Goal: Task Accomplishment & Management: Use online tool/utility

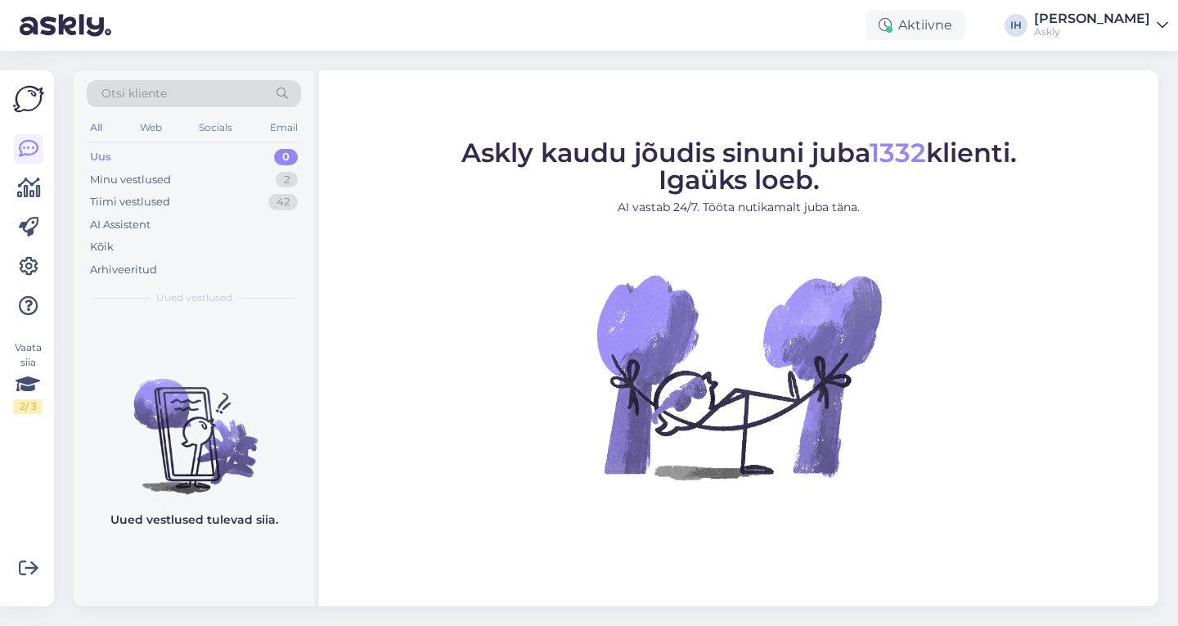
click at [1103, 28] on div "Askly" at bounding box center [1092, 31] width 116 height 13
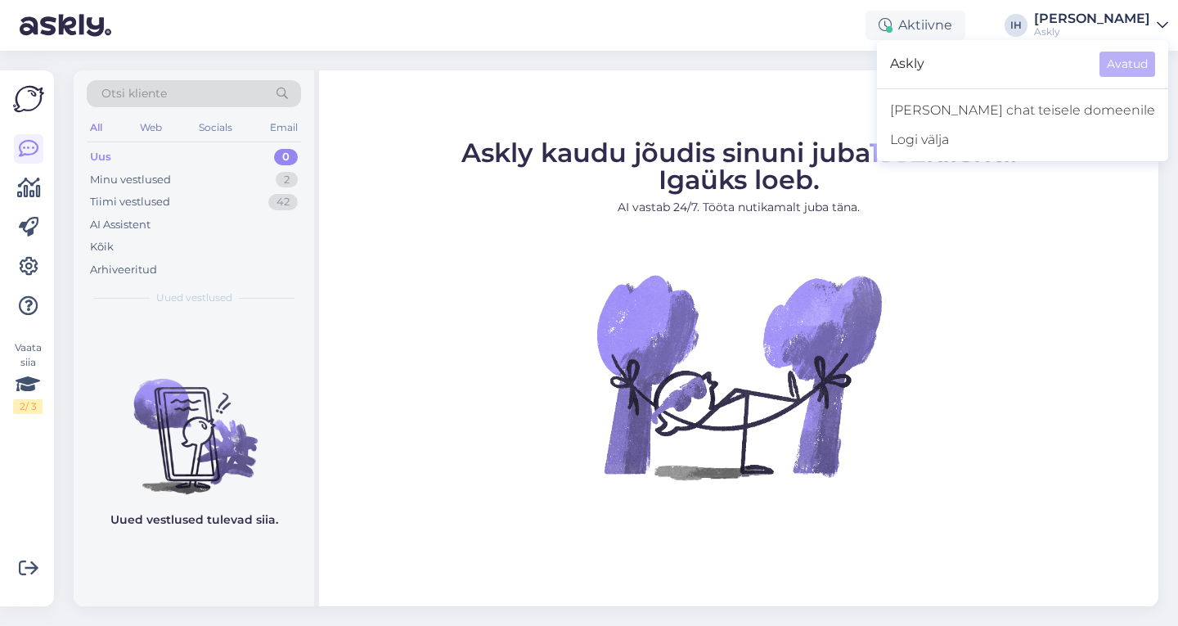
click at [1049, 63] on span "Askly" at bounding box center [988, 64] width 196 height 25
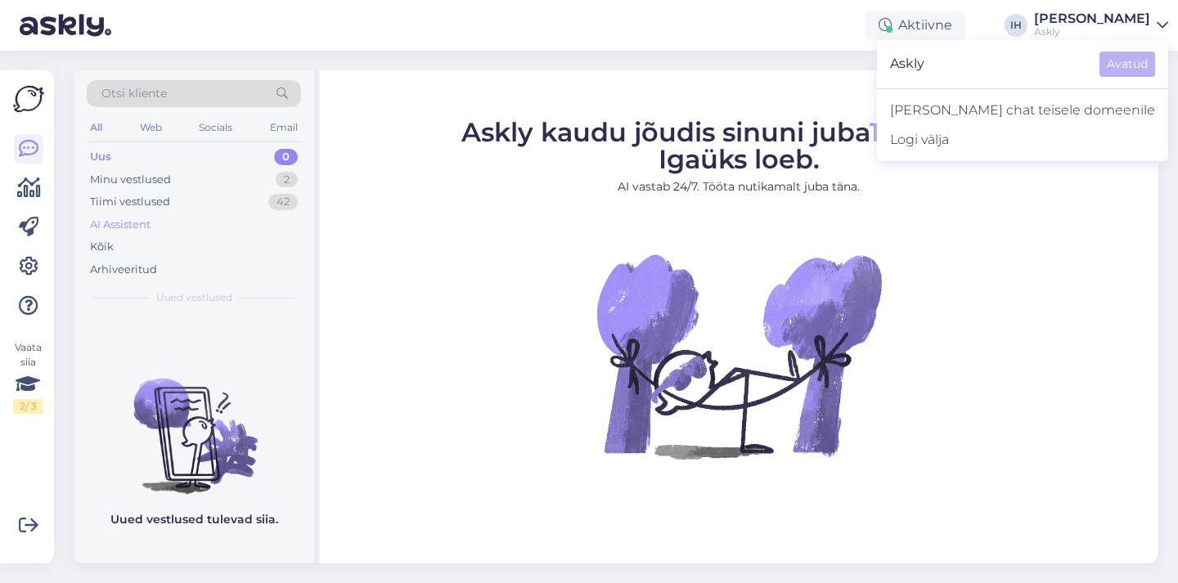
click at [128, 221] on div "AI Assistent" at bounding box center [120, 225] width 61 height 16
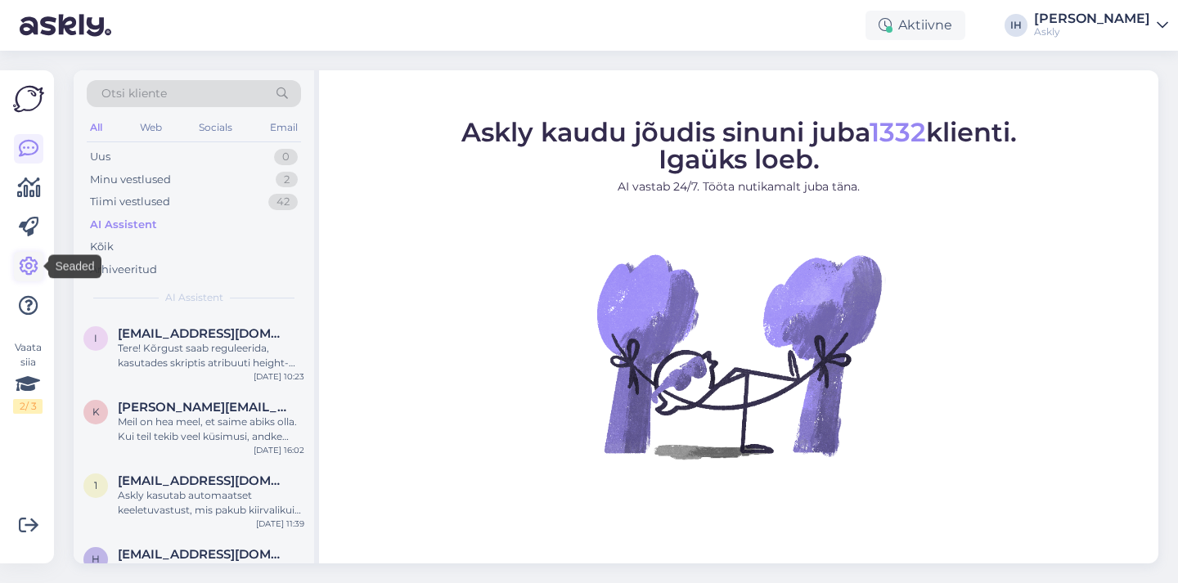
click at [28, 265] on icon at bounding box center [29, 267] width 20 height 20
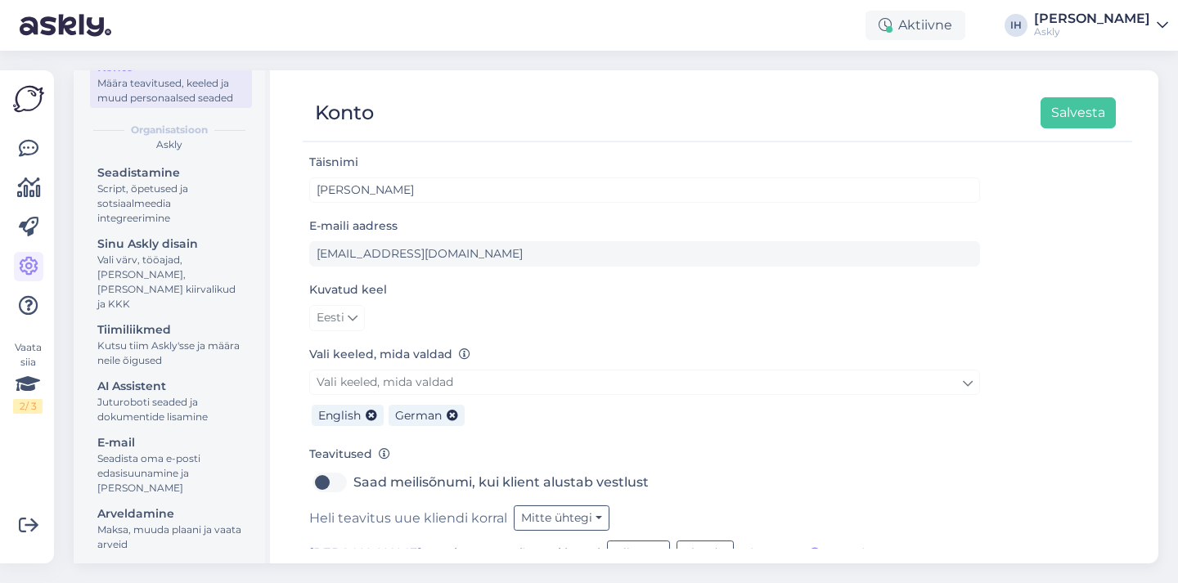
scroll to position [119, 0]
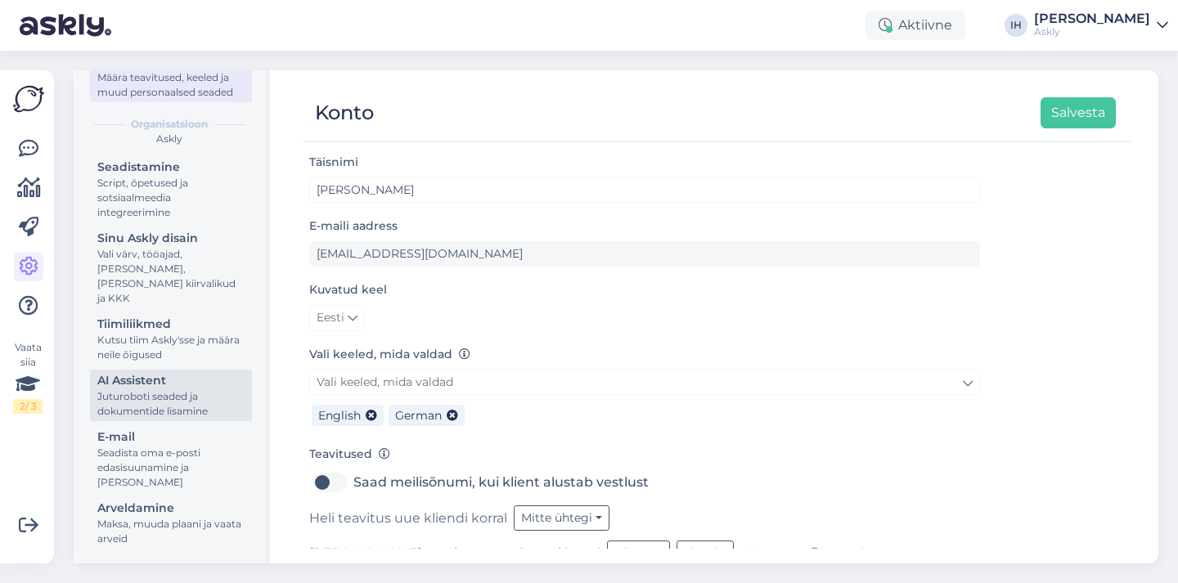
click at [167, 395] on div "Juturoboti seaded ja dokumentide lisamine" at bounding box center [170, 403] width 147 height 29
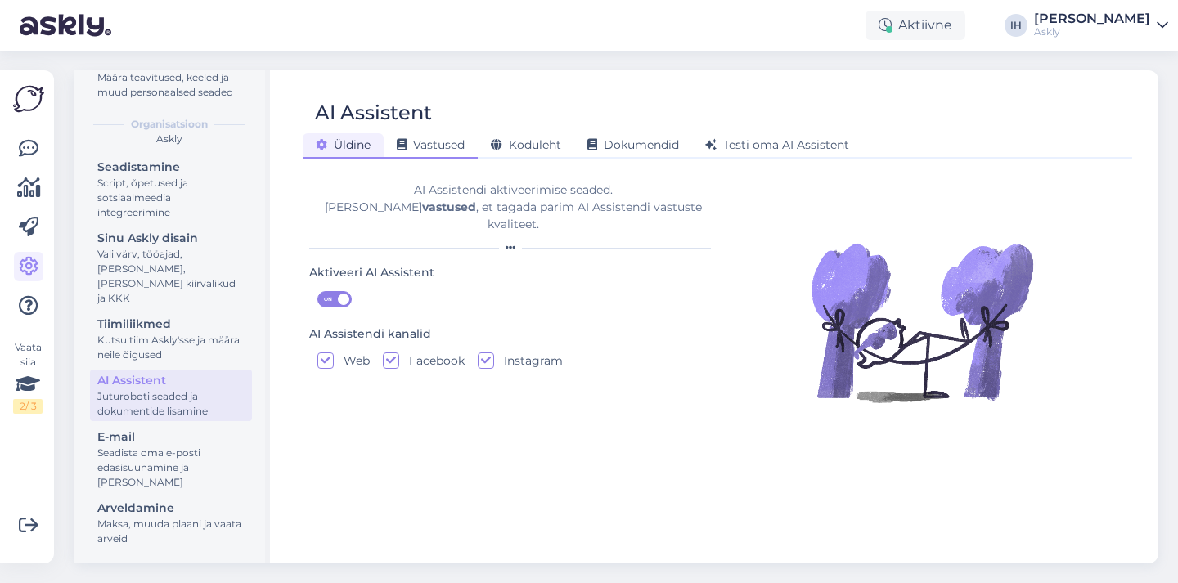
click at [456, 150] on span "Vastused" at bounding box center [431, 144] width 68 height 15
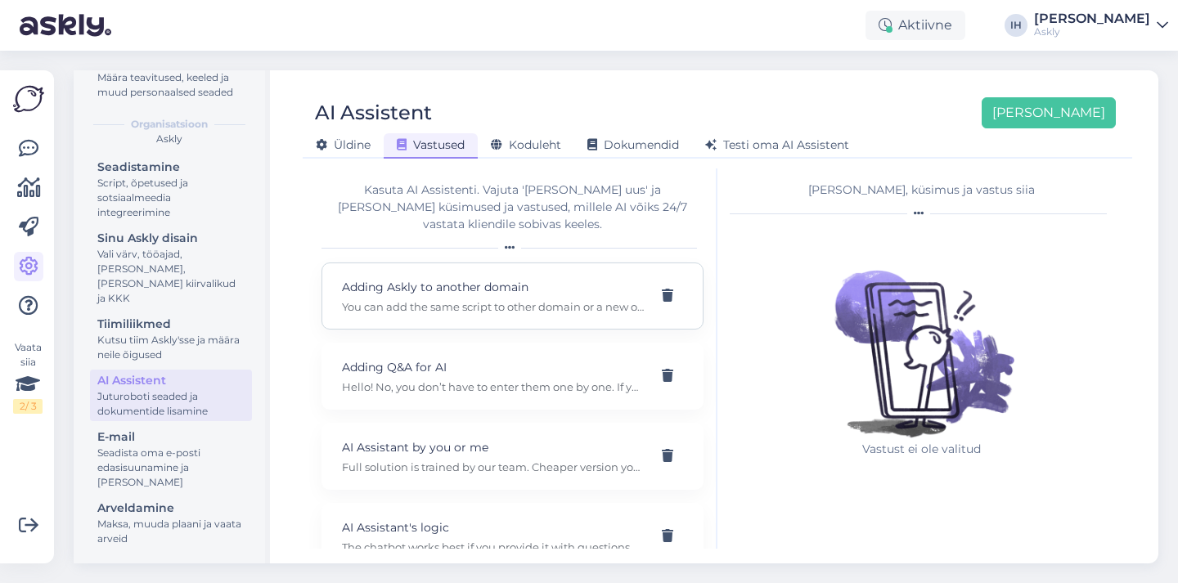
click at [556, 278] on p "Adding Askly to another domain" at bounding box center [493, 287] width 302 height 18
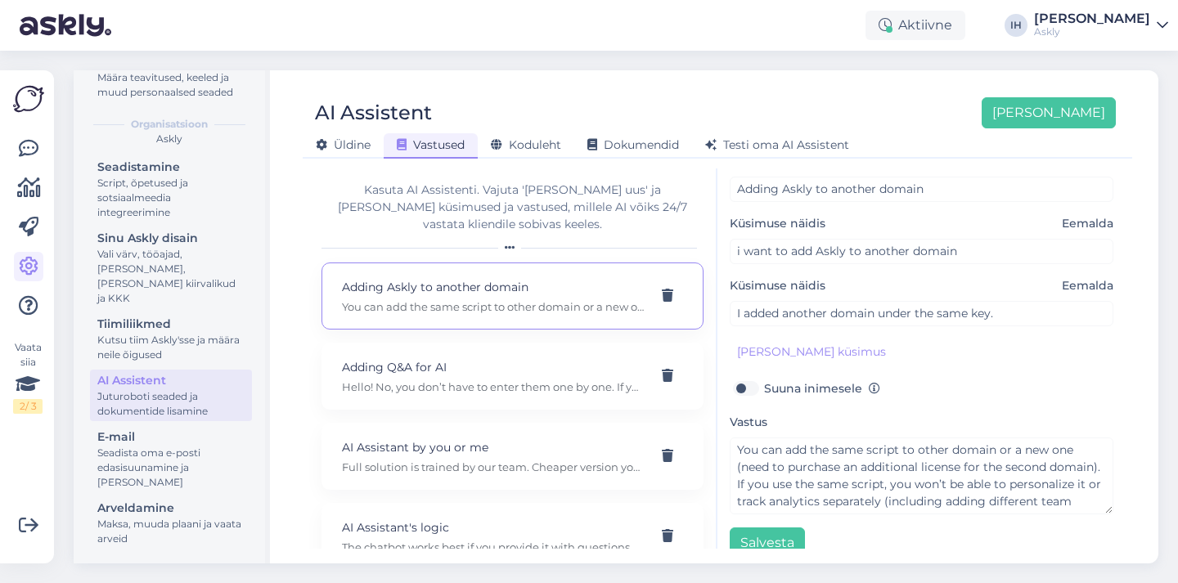
scroll to position [100, 0]
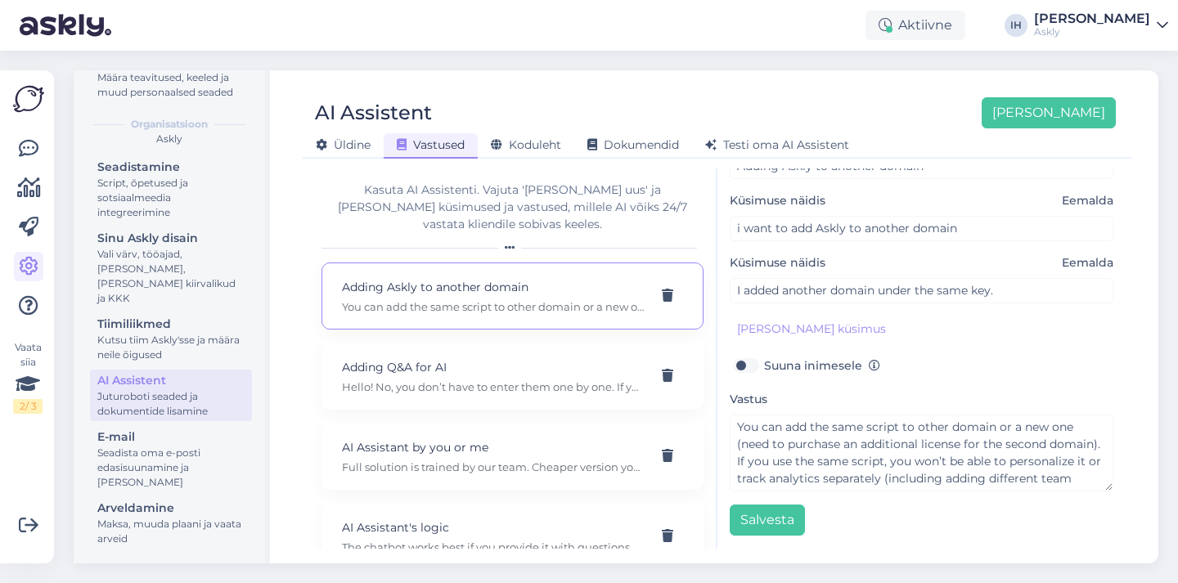
drag, startPoint x: 746, startPoint y: 364, endPoint x: 712, endPoint y: 361, distance: 33.7
click at [712, 361] on div "Kasuta AI Assistenti. Vajuta '[PERSON_NAME] uus' ja [PERSON_NAME] küsimused ja …" at bounding box center [717, 359] width 816 height 380
click at [532, 141] on span "Koduleht" at bounding box center [526, 144] width 70 height 15
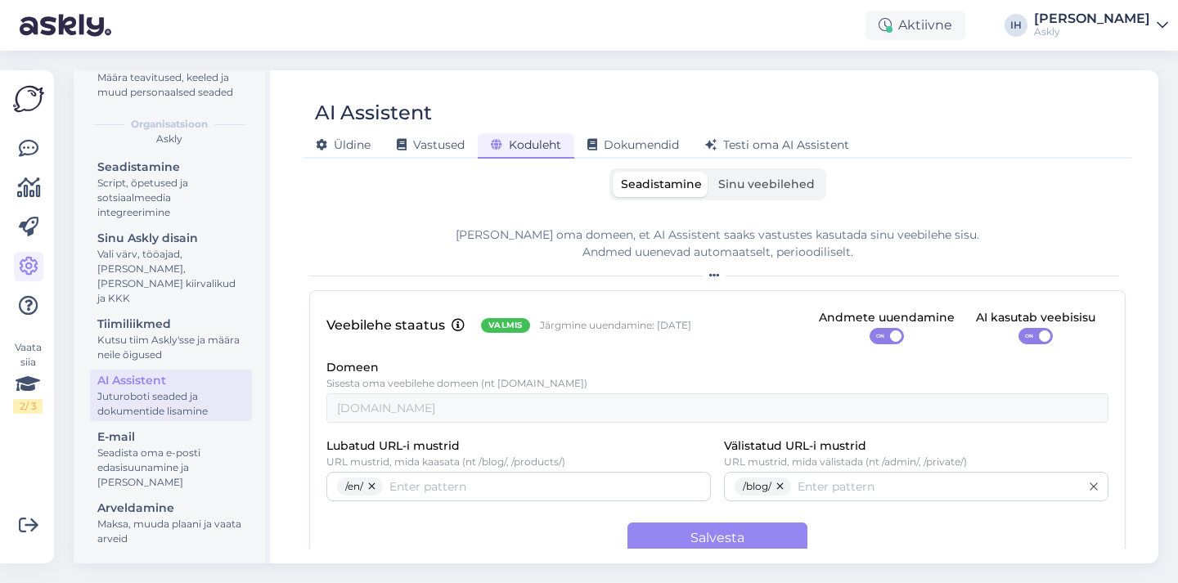
click at [772, 182] on span "Sinu veebilehed" at bounding box center [766, 184] width 97 height 15
click at [710, 172] on input "Sinu veebilehed" at bounding box center [710, 172] width 0 height 0
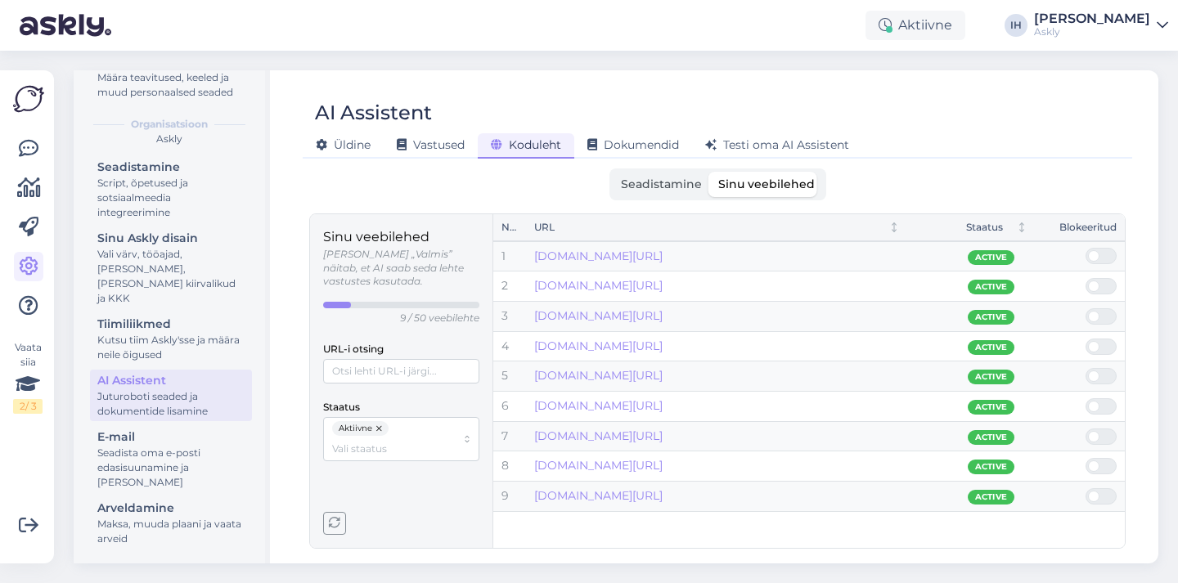
click at [678, 184] on span "Seadistamine" at bounding box center [661, 184] width 81 height 15
click at [613, 172] on input "Seadistamine" at bounding box center [613, 172] width 0 height 0
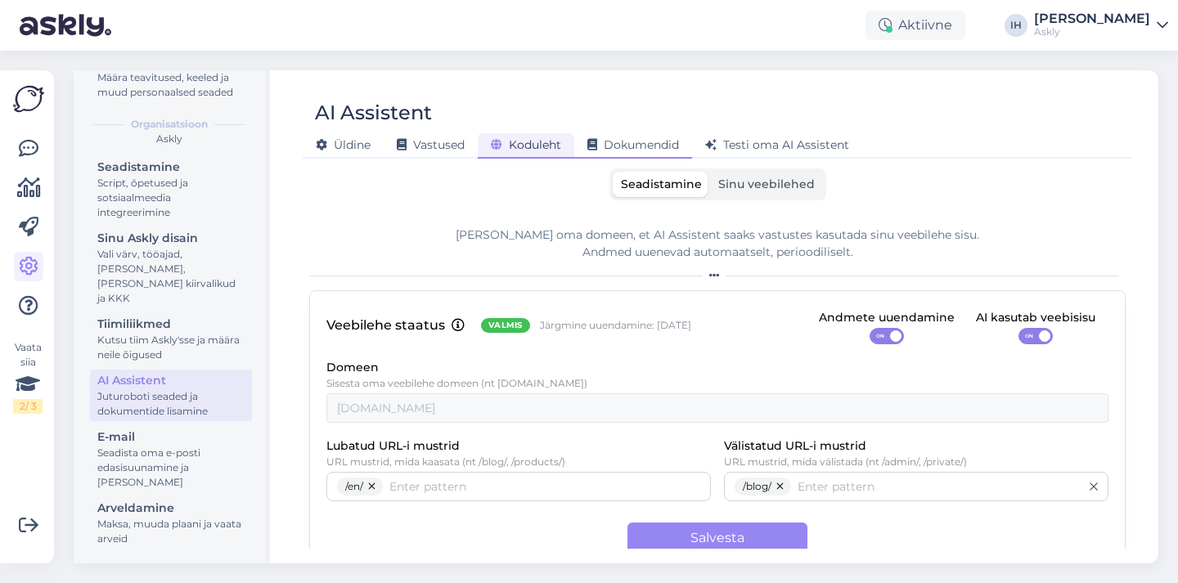
click at [648, 142] on span "Dokumendid" at bounding box center [633, 144] width 92 height 15
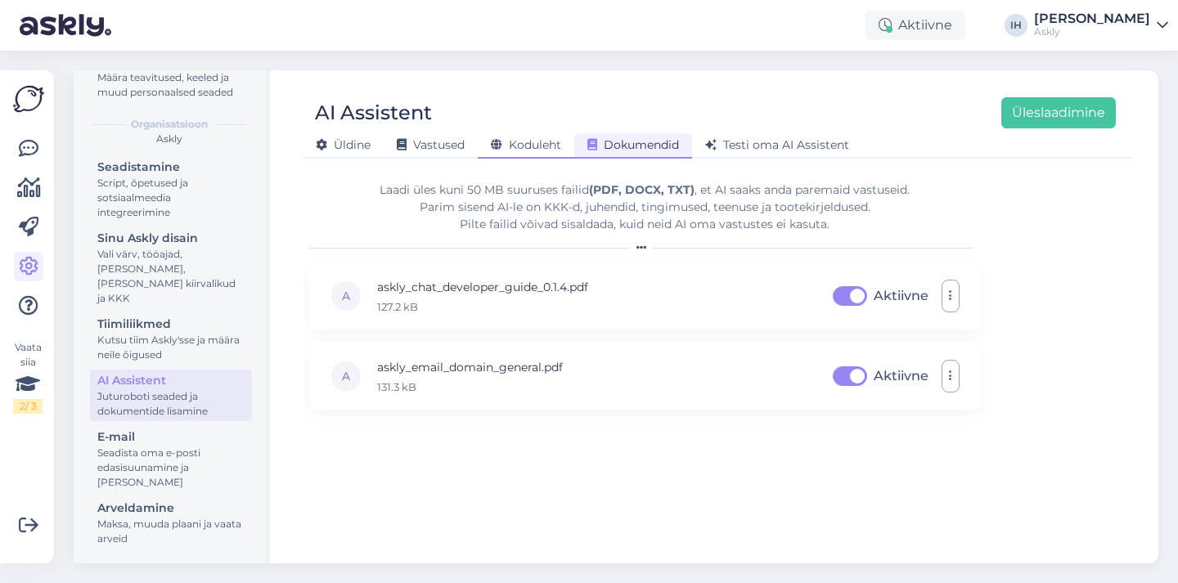
click at [558, 138] on span "Koduleht" at bounding box center [526, 144] width 70 height 15
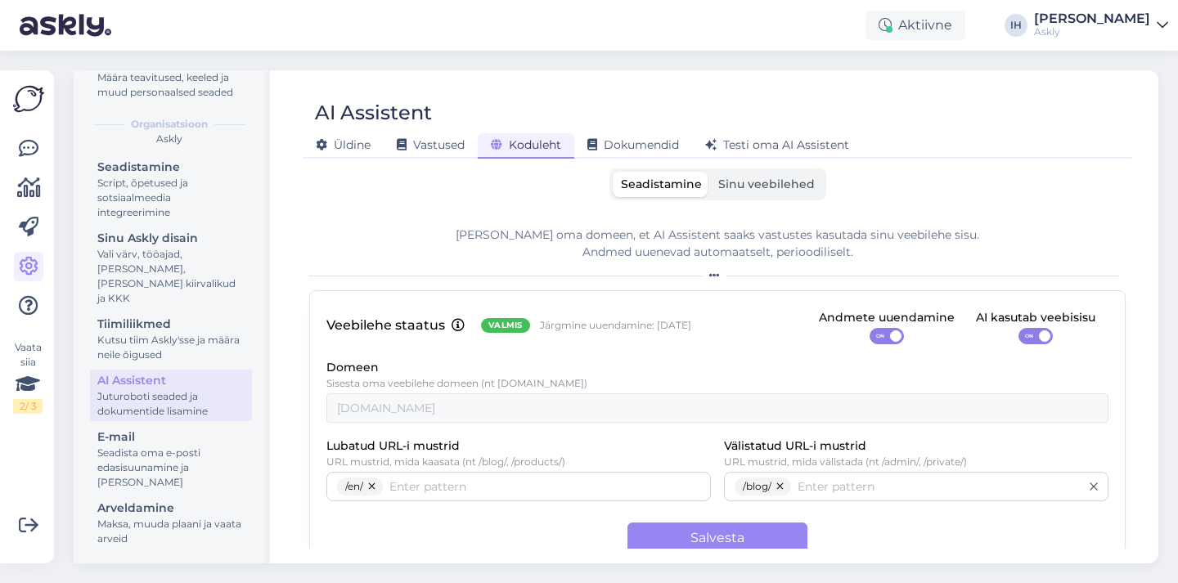
click at [718, 182] on span "Sinu veebilehed" at bounding box center [766, 184] width 97 height 15
click at [710, 172] on input "Sinu veebilehed" at bounding box center [710, 172] width 0 height 0
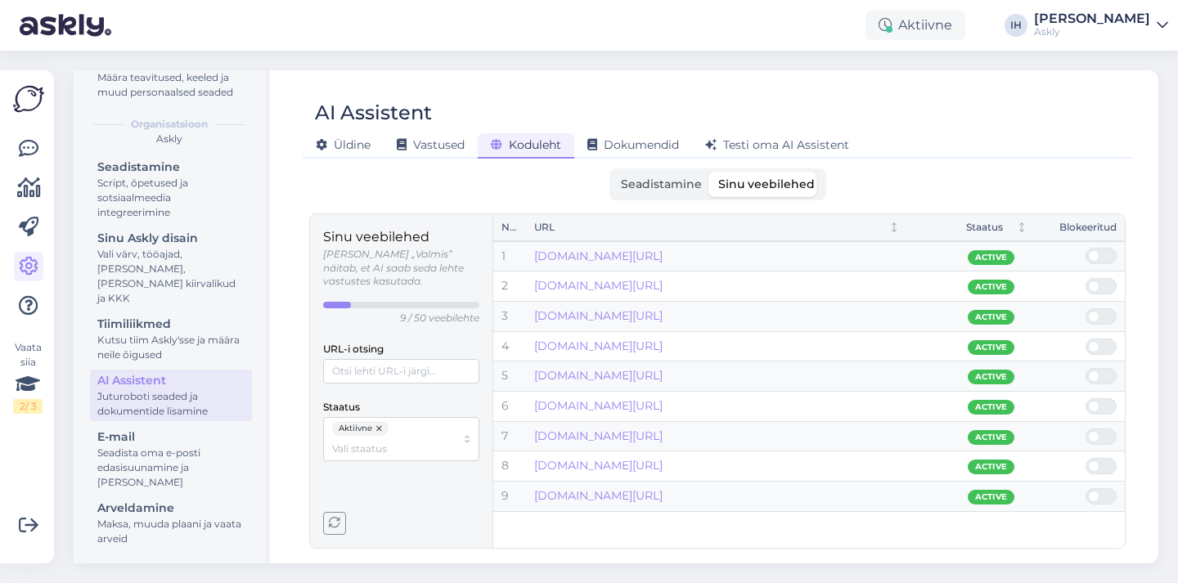
click at [1096, 346] on span at bounding box center [1093, 346] width 11 height 11
click at [1085, 339] on input "checkbox" at bounding box center [1085, 339] width 0 height 0
click at [1096, 346] on span at bounding box center [1093, 346] width 11 height 11
click at [1085, 339] on input "checkbox" at bounding box center [1085, 339] width 0 height 0
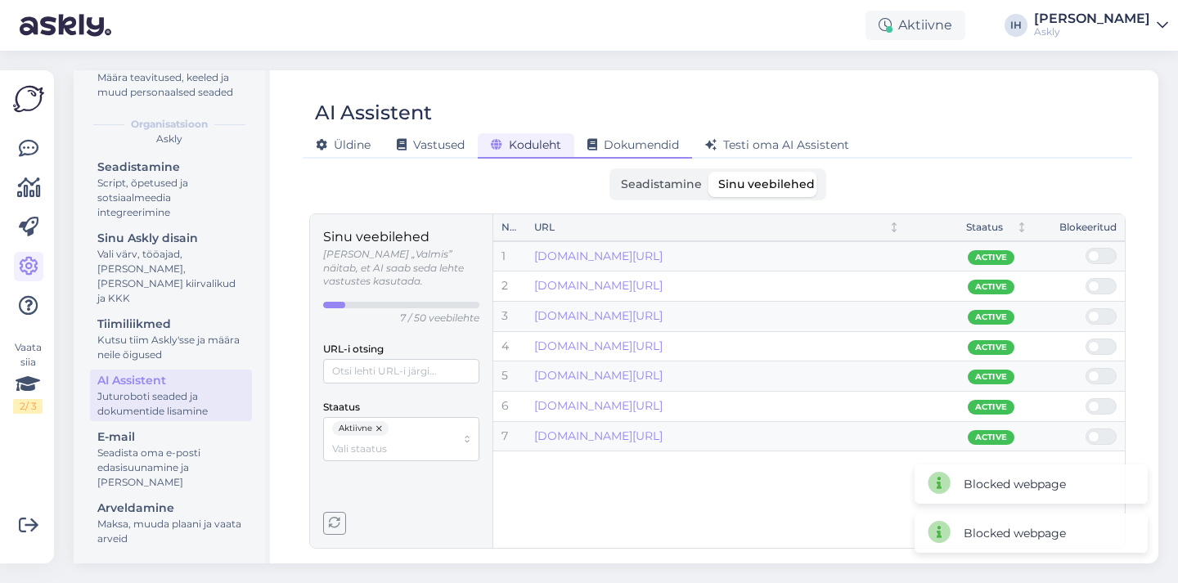
click at [640, 143] on span "Dokumendid" at bounding box center [633, 144] width 92 height 15
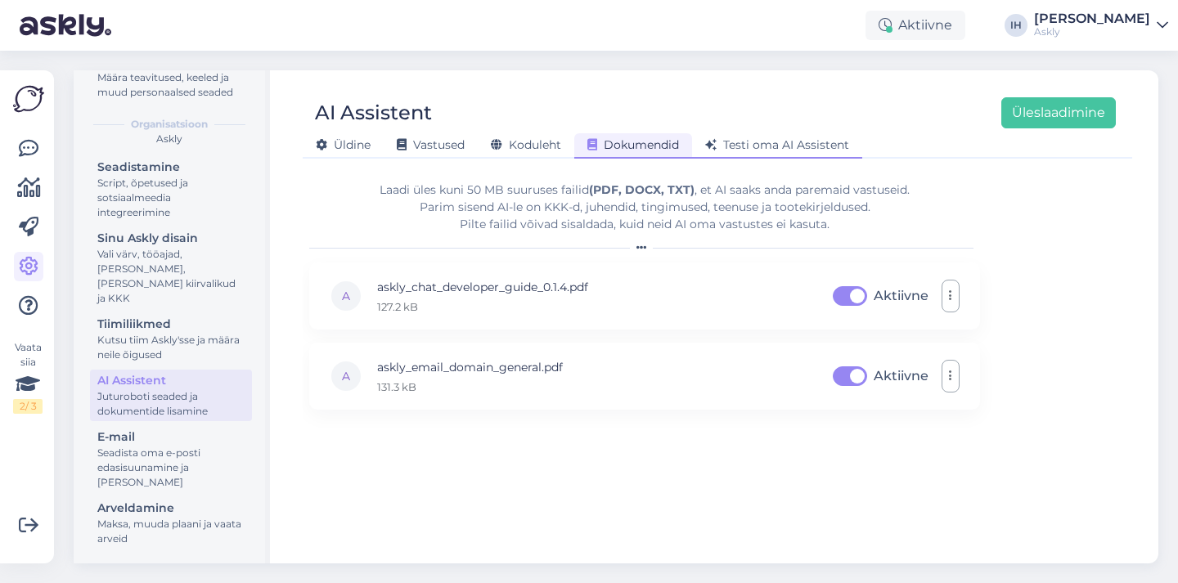
click at [775, 143] on span "Testi oma AI Assistent" at bounding box center [777, 144] width 144 height 15
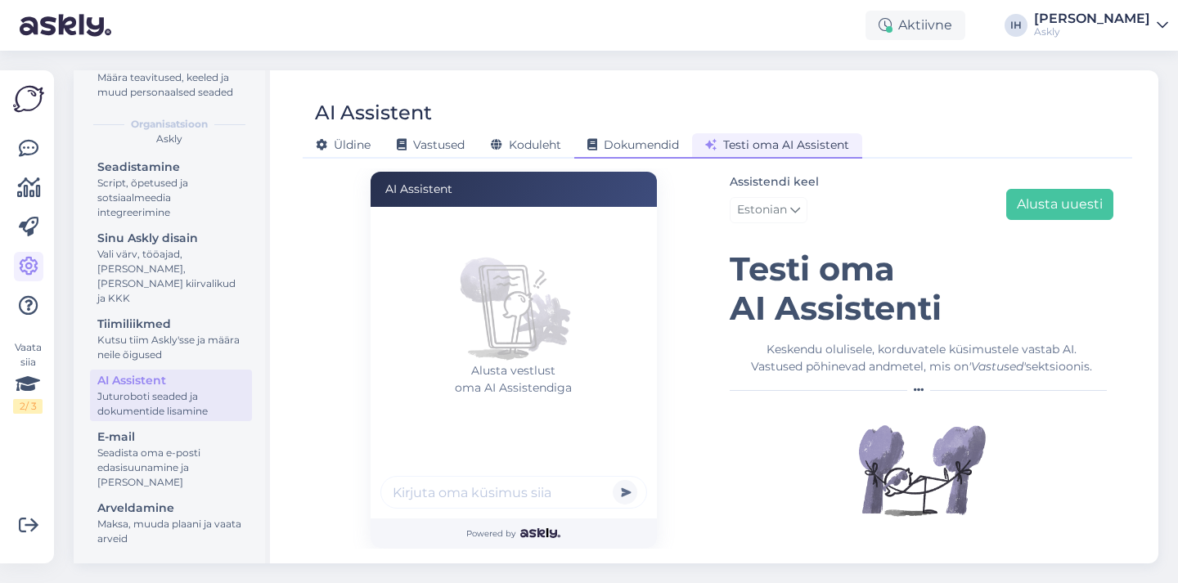
click at [662, 145] on span "Dokumendid" at bounding box center [633, 144] width 92 height 15
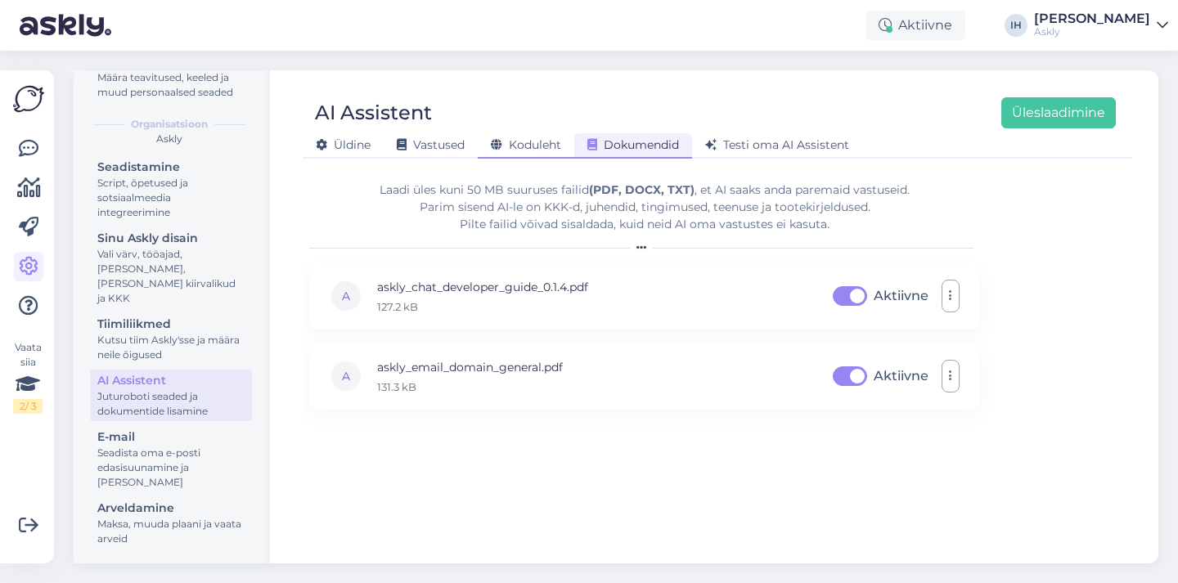
click at [537, 139] on span "Koduleht" at bounding box center [526, 144] width 70 height 15
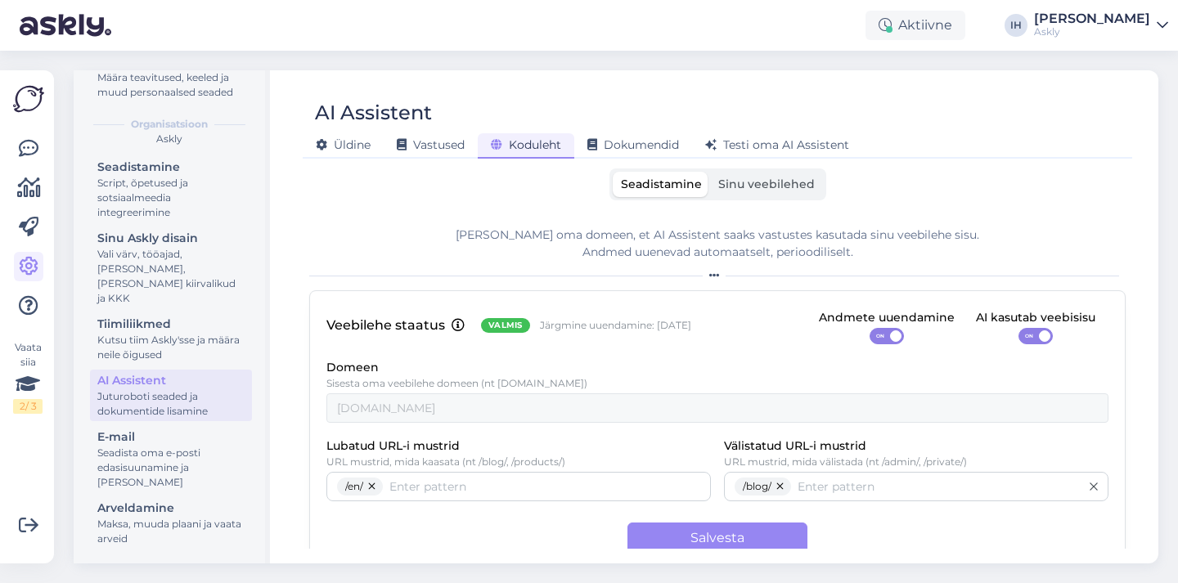
click at [757, 186] on span "Sinu veebilehed" at bounding box center [766, 184] width 97 height 15
click at [710, 172] on input "Sinu veebilehed" at bounding box center [710, 172] width 0 height 0
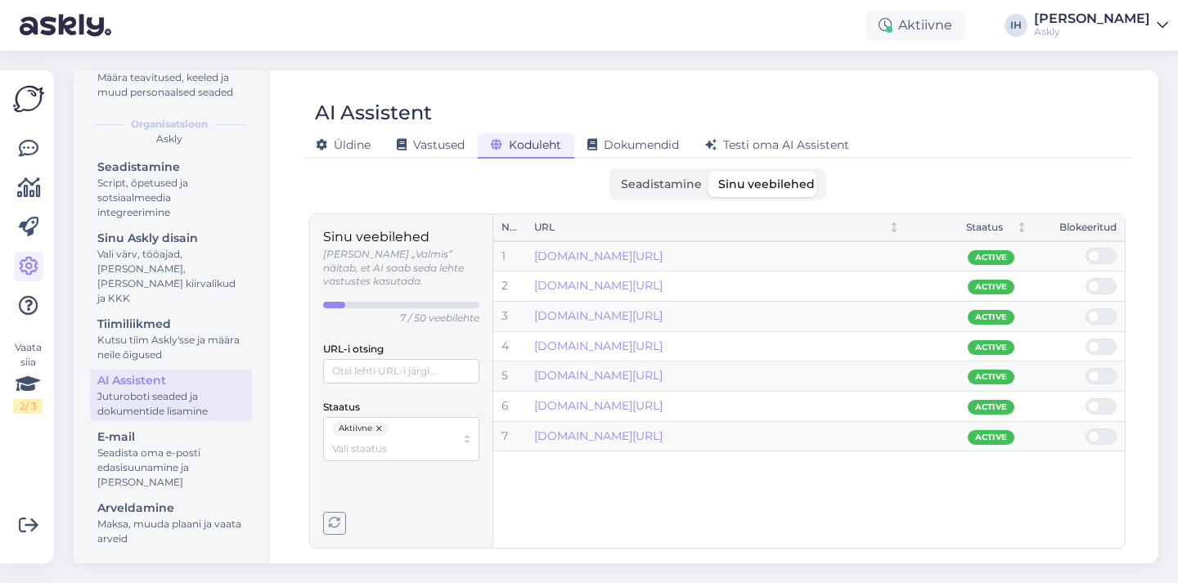
click at [453, 312] on p "7 / 50 veebilehte" at bounding box center [439, 319] width 79 height 14
click at [762, 515] on div "No. URL Staatus Blokeeritud 1 [DOMAIN_NAME][URL] Active 2 [DOMAIN_NAME][URL] Ac…" at bounding box center [808, 381] width 631 height 334
click at [647, 142] on span "Dokumendid" at bounding box center [633, 144] width 92 height 15
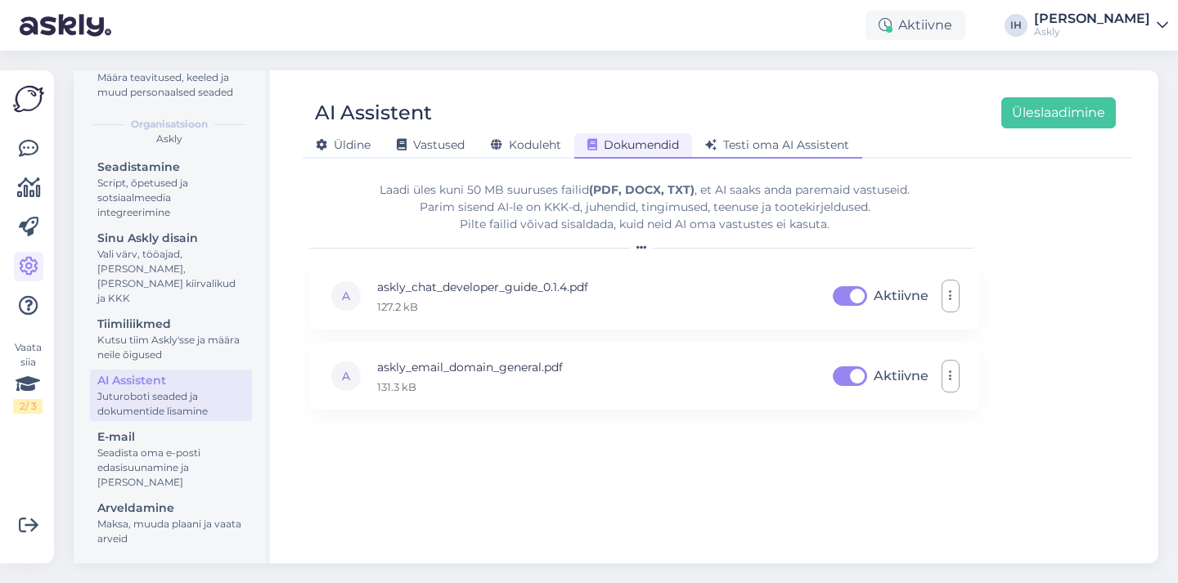
click at [804, 140] on span "Testi oma AI Assistent" at bounding box center [777, 144] width 144 height 15
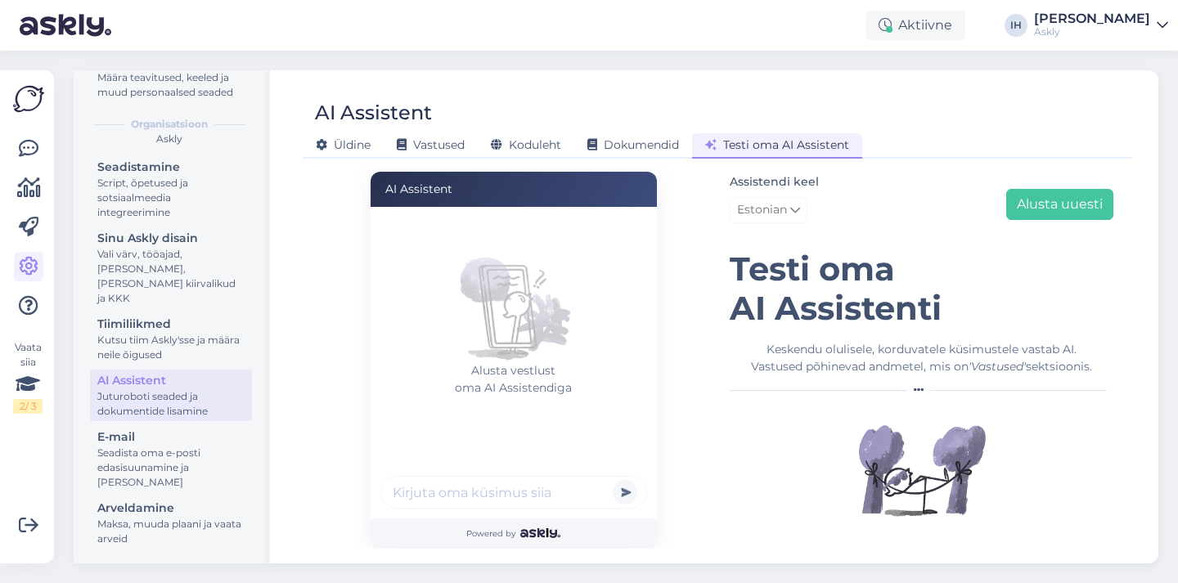
click at [483, 494] on input "text" at bounding box center [513, 492] width 267 height 33
type input "M"
click at [431, 134] on div "Vastused" at bounding box center [431, 145] width 94 height 25
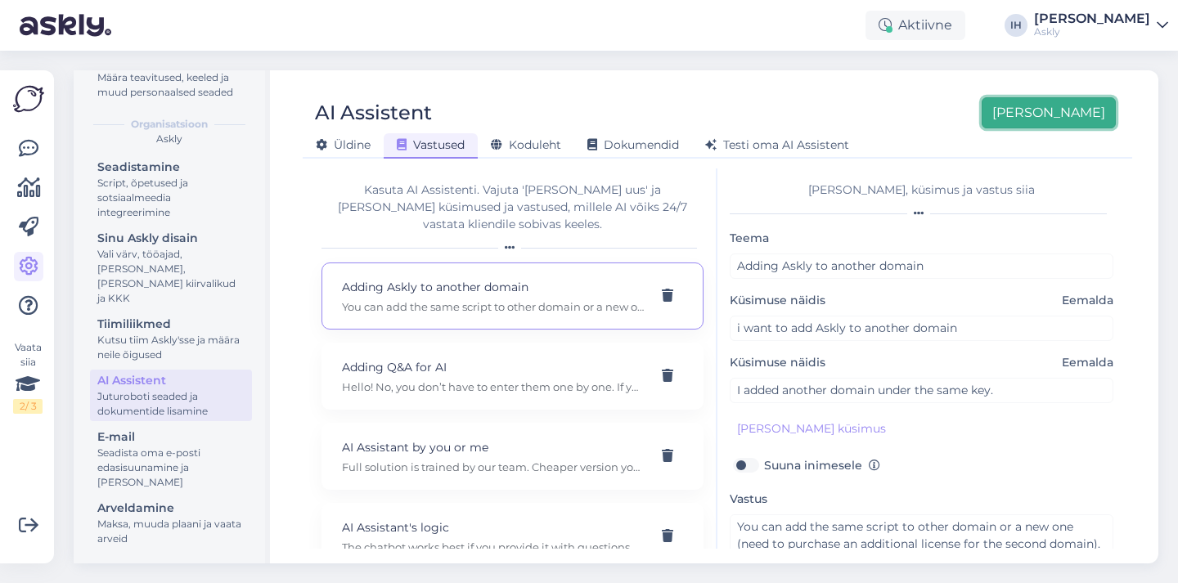
click at [1071, 112] on button "[PERSON_NAME]" at bounding box center [1049, 112] width 134 height 31
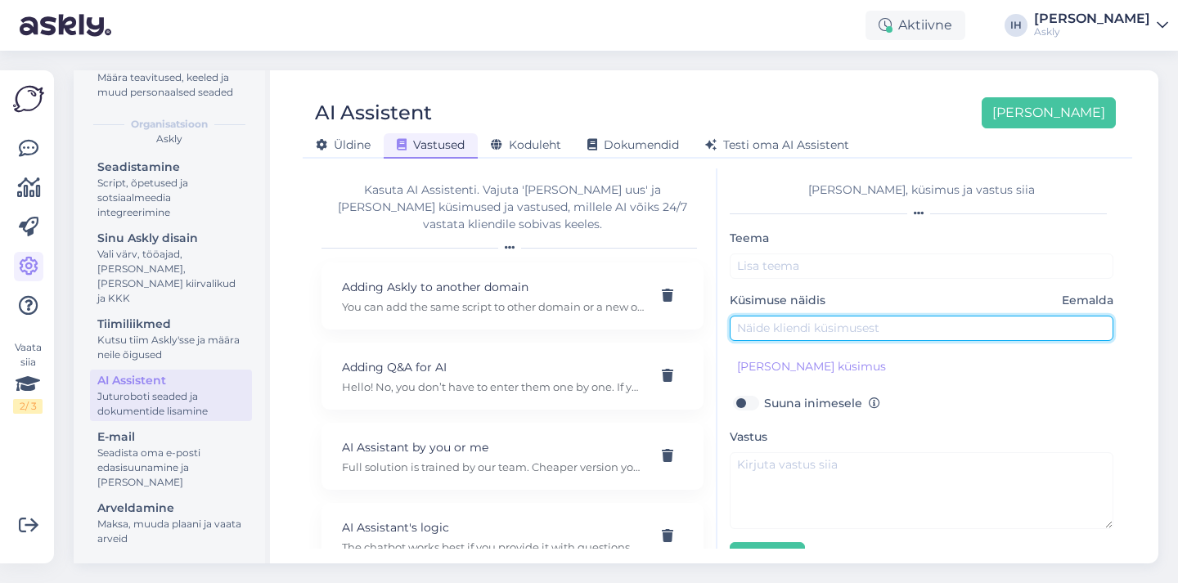
click at [842, 331] on input "text" at bounding box center [922, 328] width 384 height 25
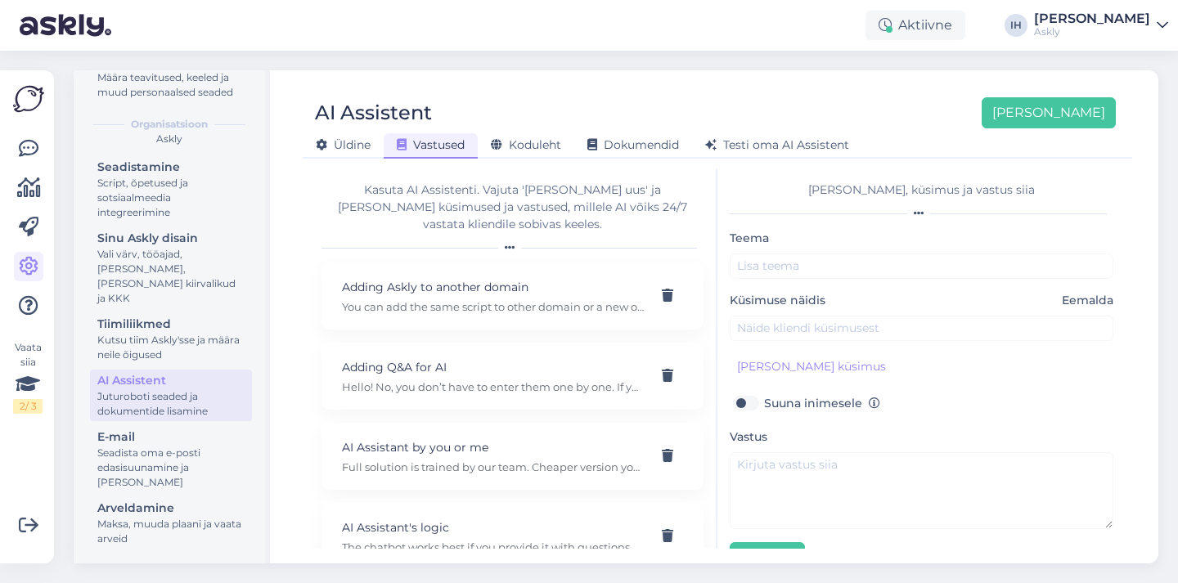
click at [616, 45] on div "Aktiivne IH [PERSON_NAME] Askly" at bounding box center [589, 25] width 1178 height 51
click at [591, 61] on div "Seaded Personaalne [PERSON_NAME] Konto Määra teavitused, keeled ja muud persona…" at bounding box center [621, 317] width 1114 height 533
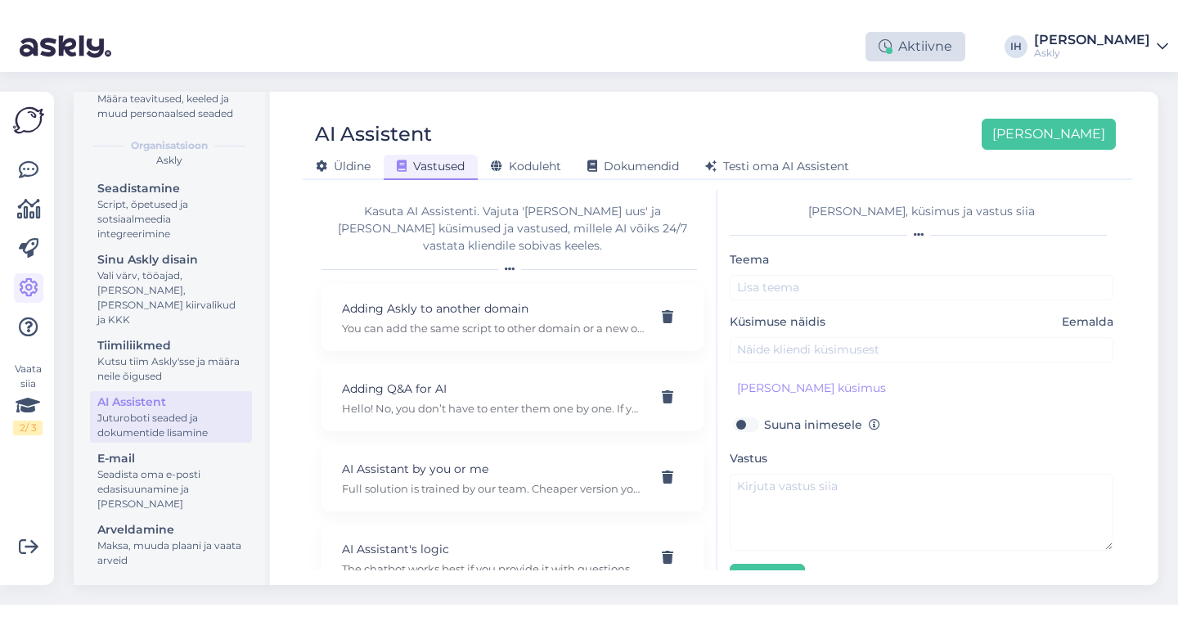
scroll to position [77, 0]
